Goal: Find specific page/section: Find specific page/section

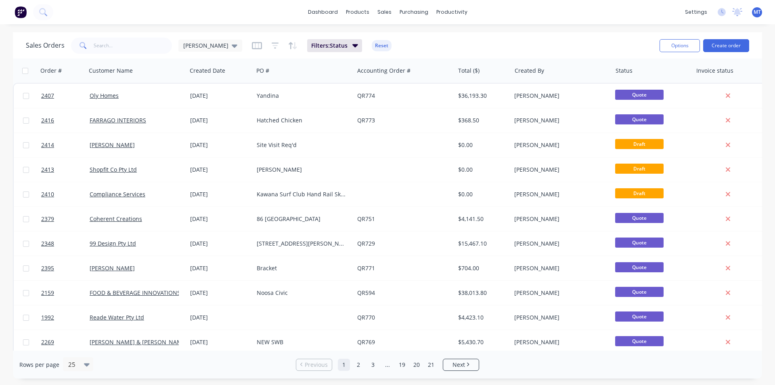
click at [346, 59] on div "PO #" at bounding box center [303, 71] width 101 height 24
click at [469, 53] on div "Planner" at bounding box center [463, 54] width 19 height 7
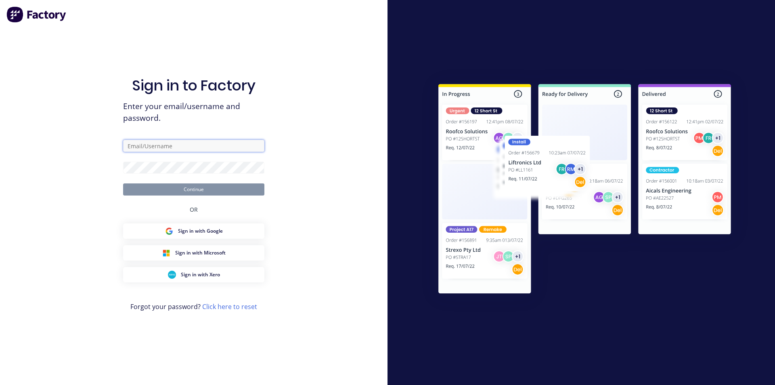
type input "[PERSON_NAME][EMAIL_ADDRESS][DOMAIN_NAME]"
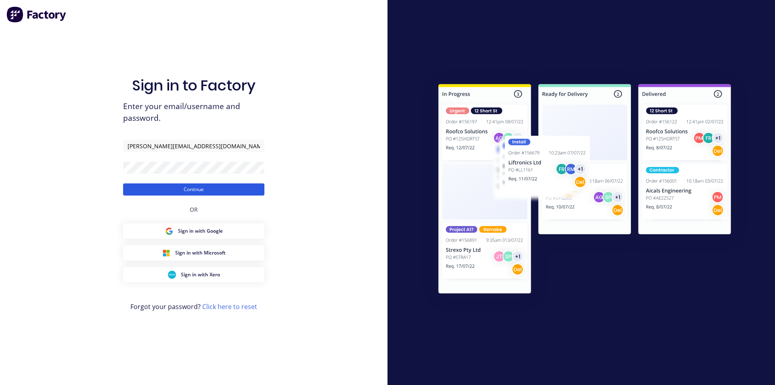
click at [211, 191] on button "Continue" at bounding box center [193, 189] width 141 height 12
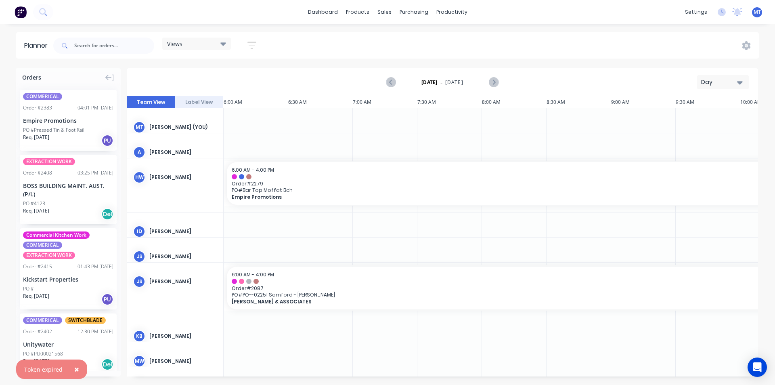
scroll to position [0, 0]
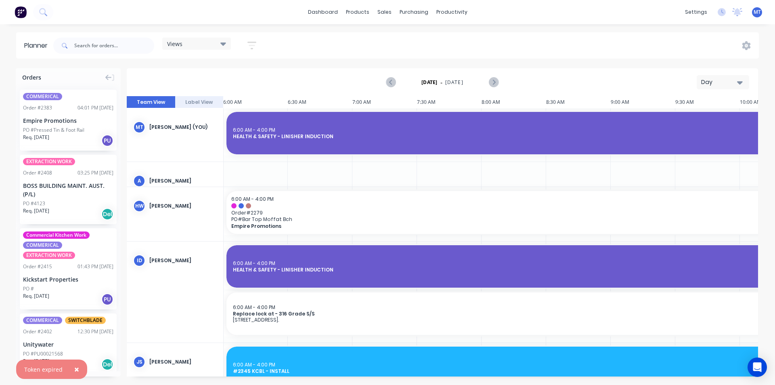
click at [740, 82] on icon "button" at bounding box center [740, 82] width 6 height 3
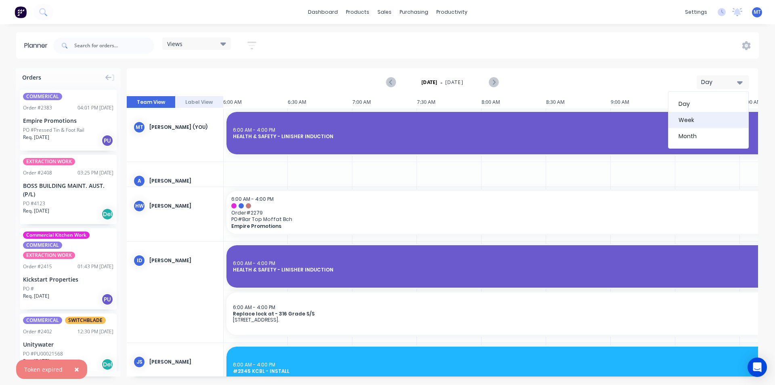
click at [733, 119] on div "Week" at bounding box center [709, 120] width 80 height 16
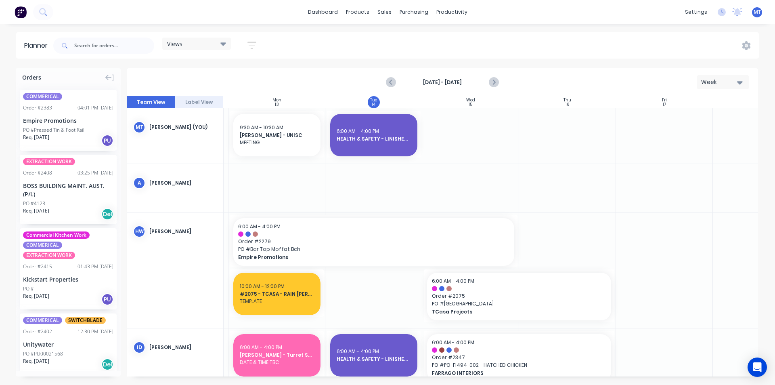
scroll to position [0, 94]
